Goal: Check status

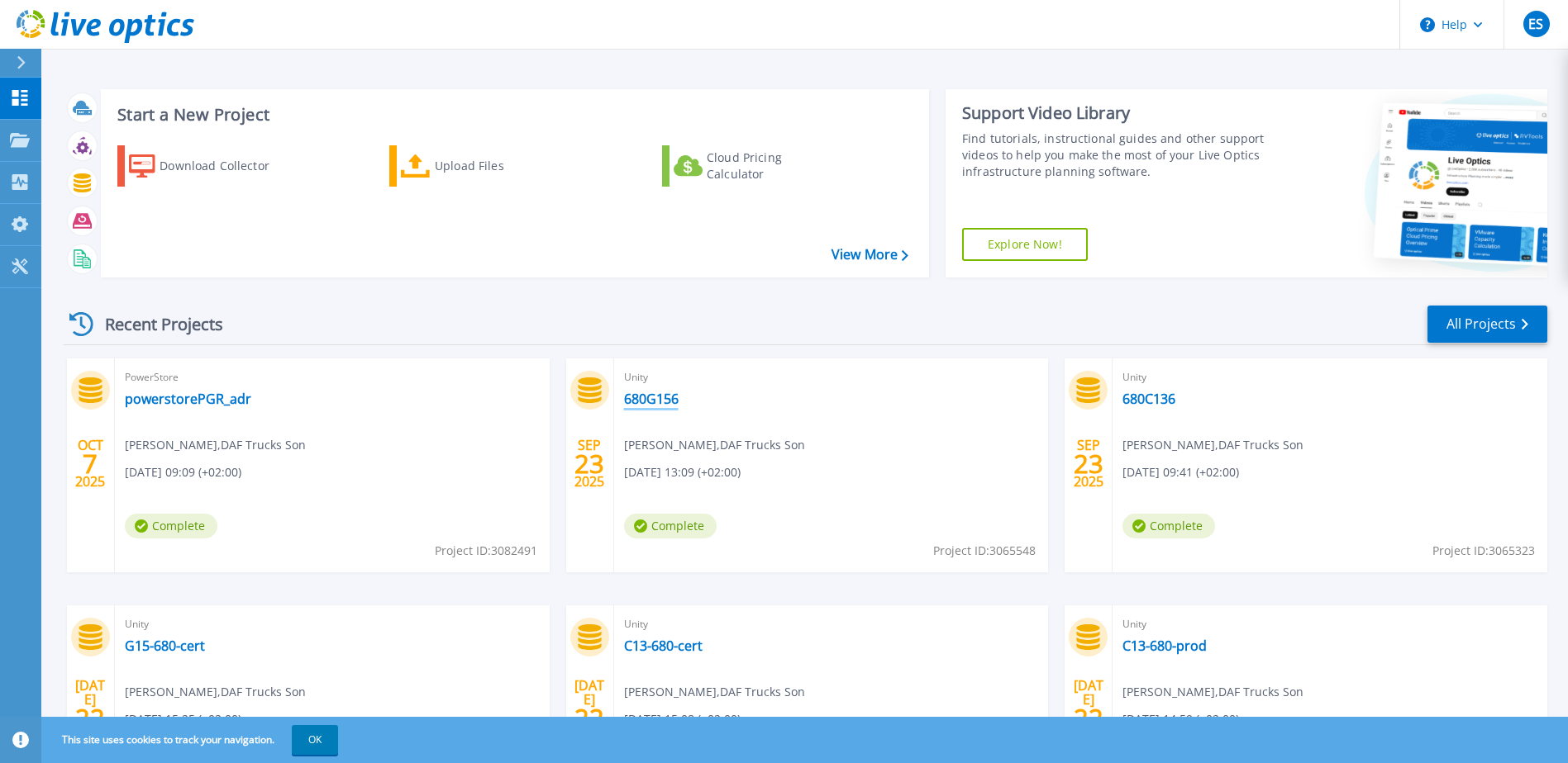
click at [654, 394] on link "680G156" at bounding box center [652, 399] width 55 height 17
click at [1150, 397] on link "680C136" at bounding box center [1150, 399] width 53 height 17
